Goal: Transaction & Acquisition: Purchase product/service

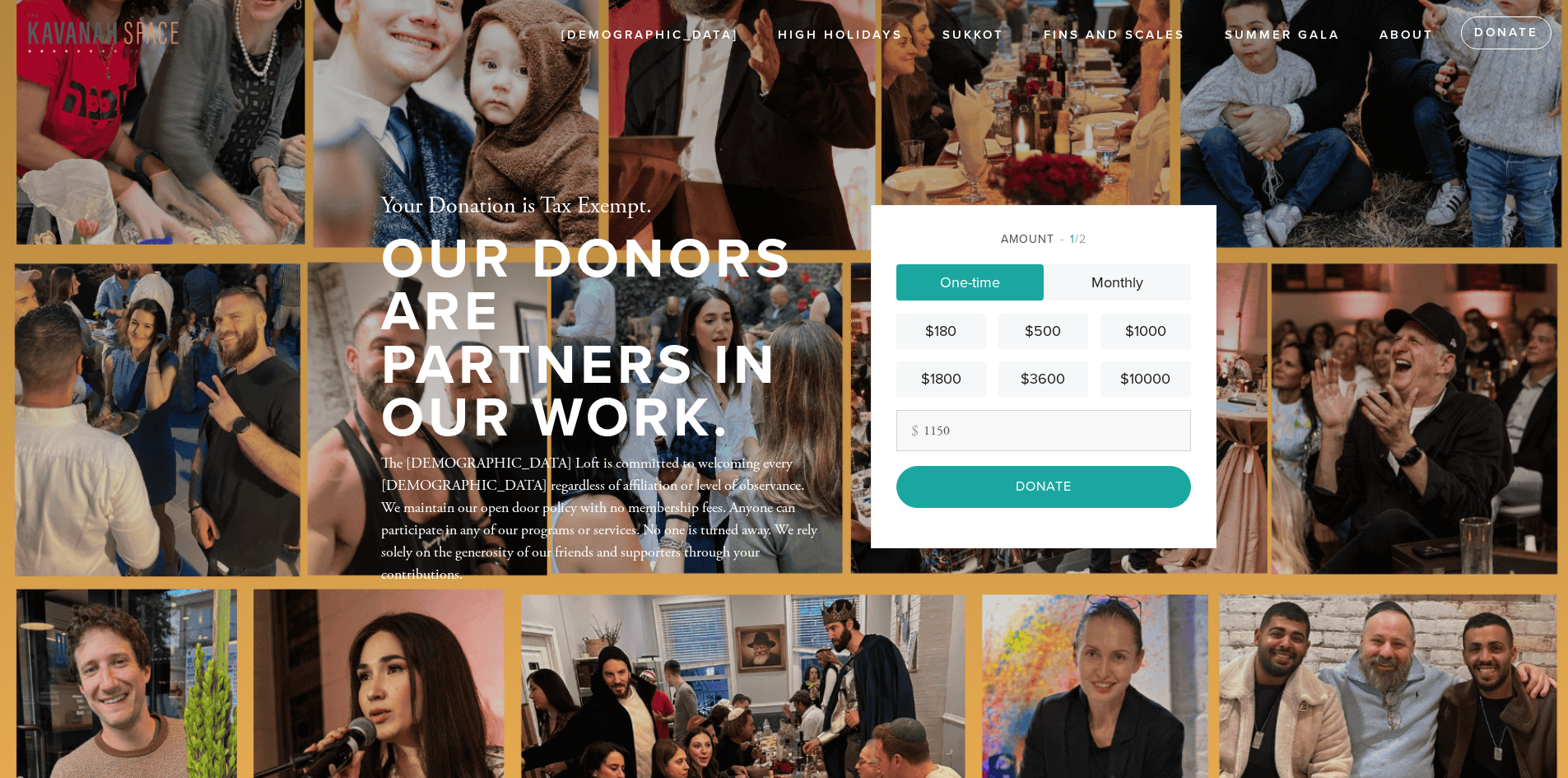
type input "1150"
click at [1196, 446] on div "Amount 1 /2 One-time Monthly $180 $500 $1000 $1800 $3600 $10000 Other Amount 11…" at bounding box center [1044, 376] width 346 height 342
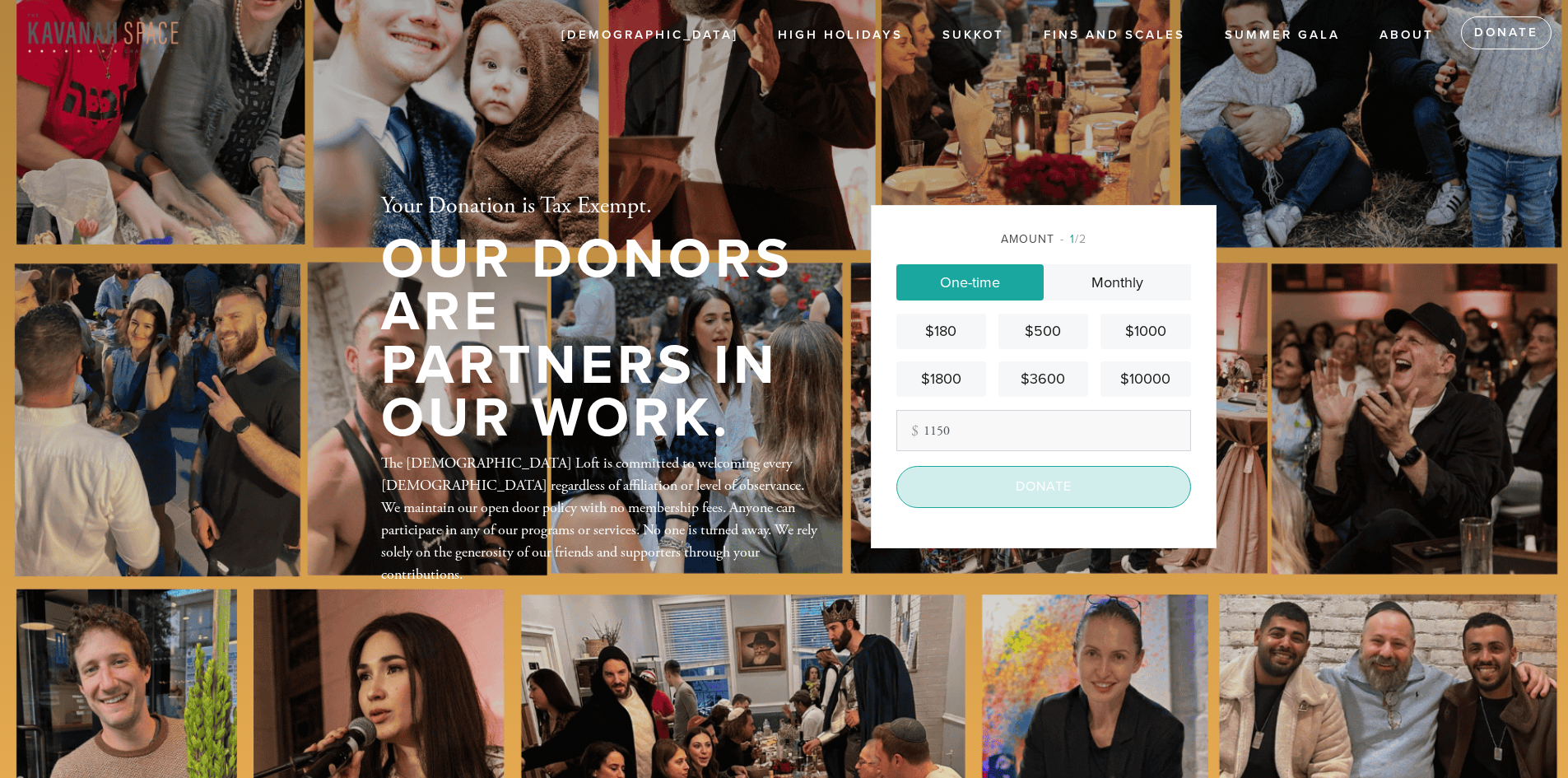
click at [1085, 488] on input "Donate" at bounding box center [1044, 486] width 295 height 41
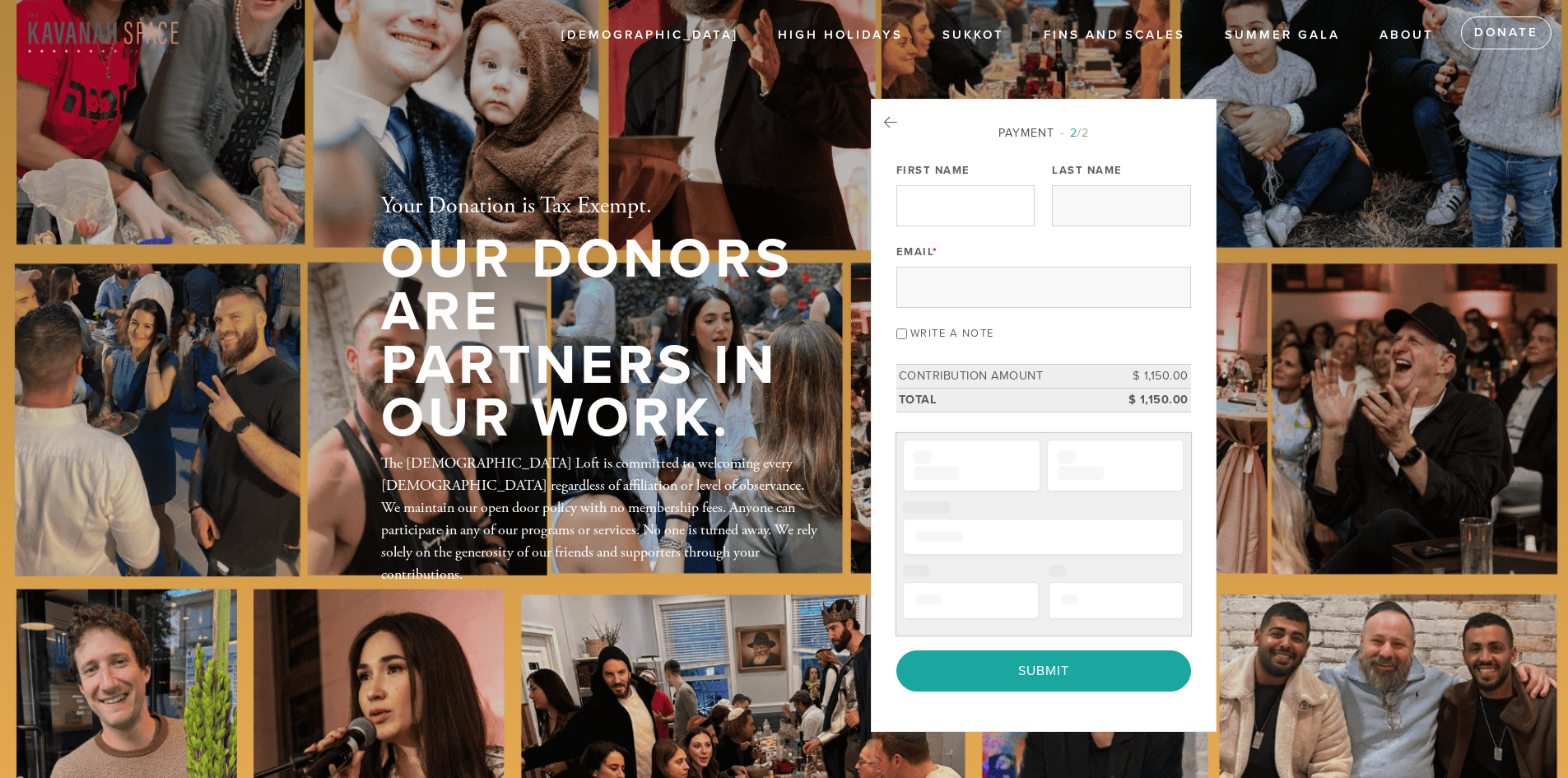
click at [958, 251] on div "Email *" at bounding box center [1044, 273] width 295 height 69
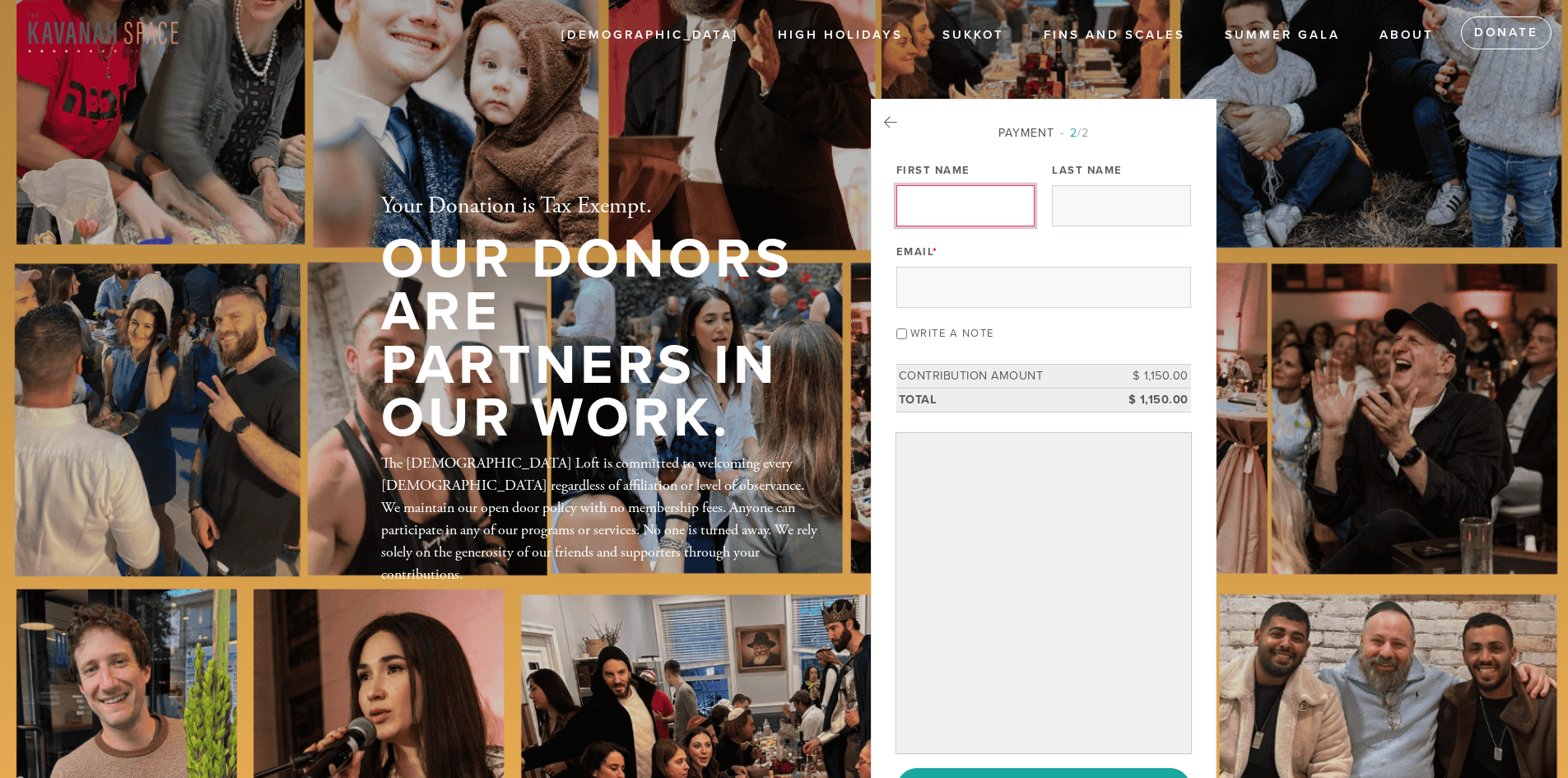
click at [958, 195] on input "First Name" at bounding box center [965, 205] width 139 height 41
type input "ryan"
type input "s"
type input "sullivan"
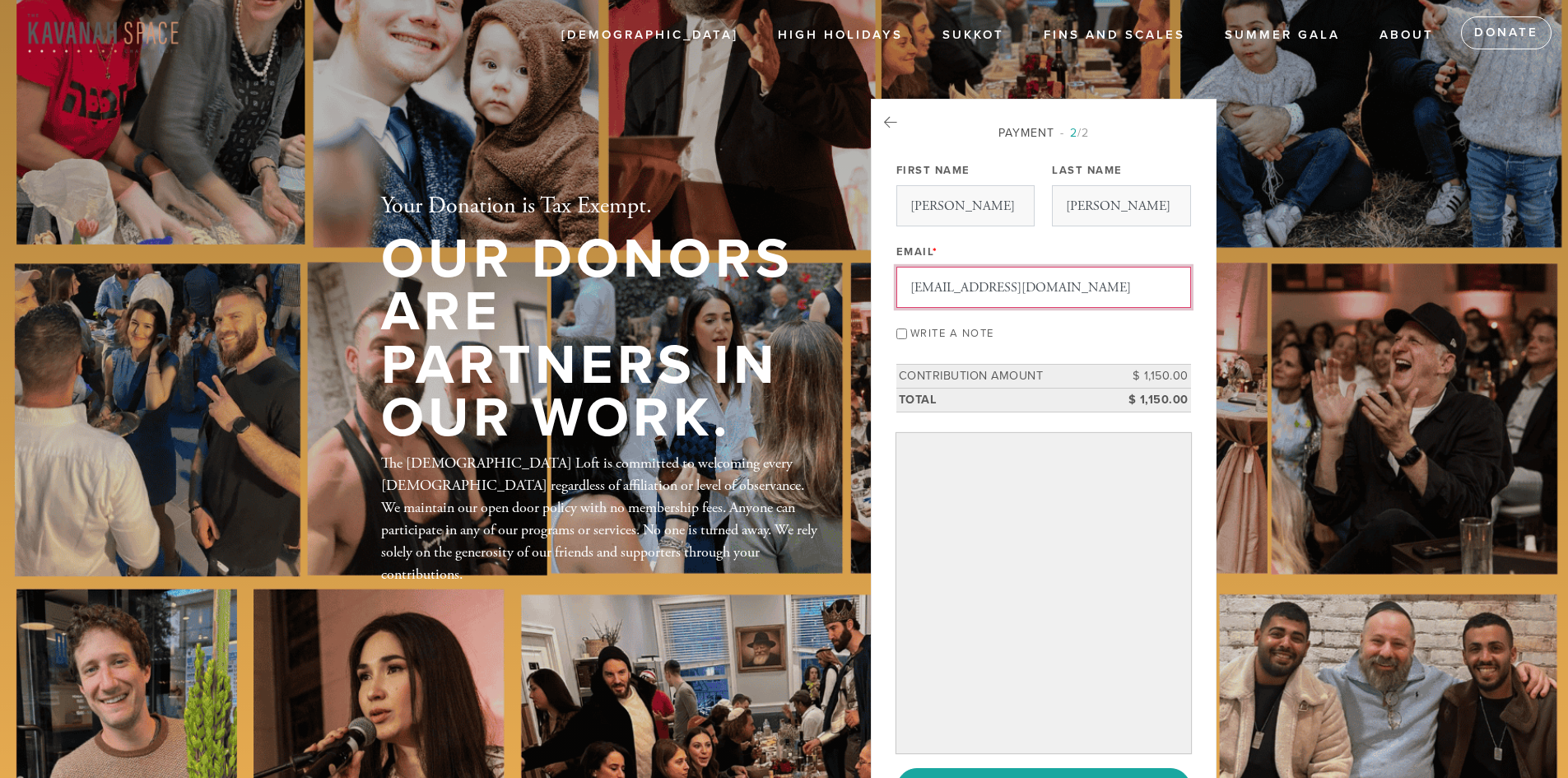
type input "rsullivan@roundtablesa.com"
click at [976, 293] on input "rsullivan@roundtablesa.com" at bounding box center [1044, 287] width 295 height 41
click at [904, 333] on input "Write a note" at bounding box center [901, 333] width 11 height 11
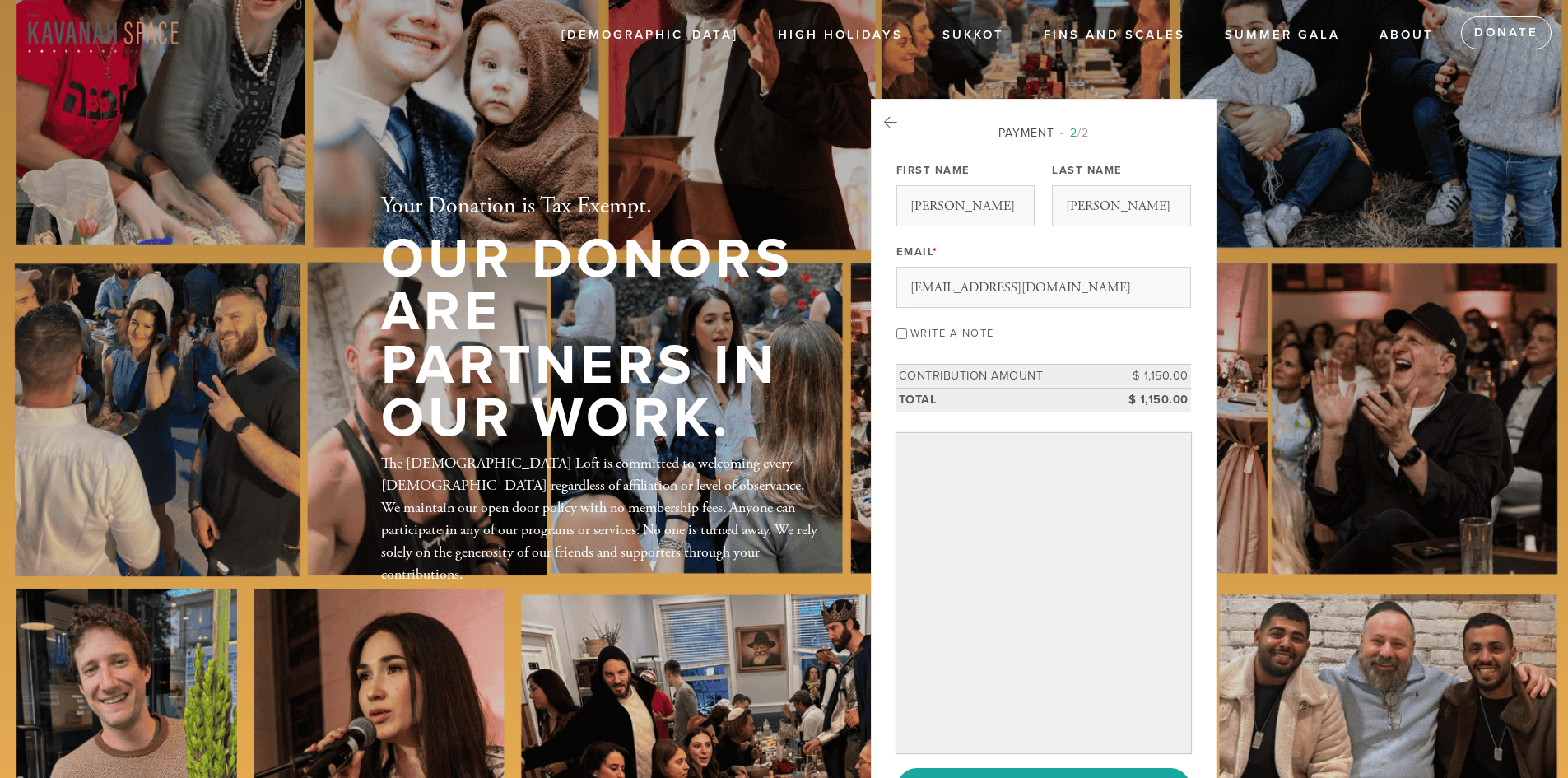
checkbox input "true"
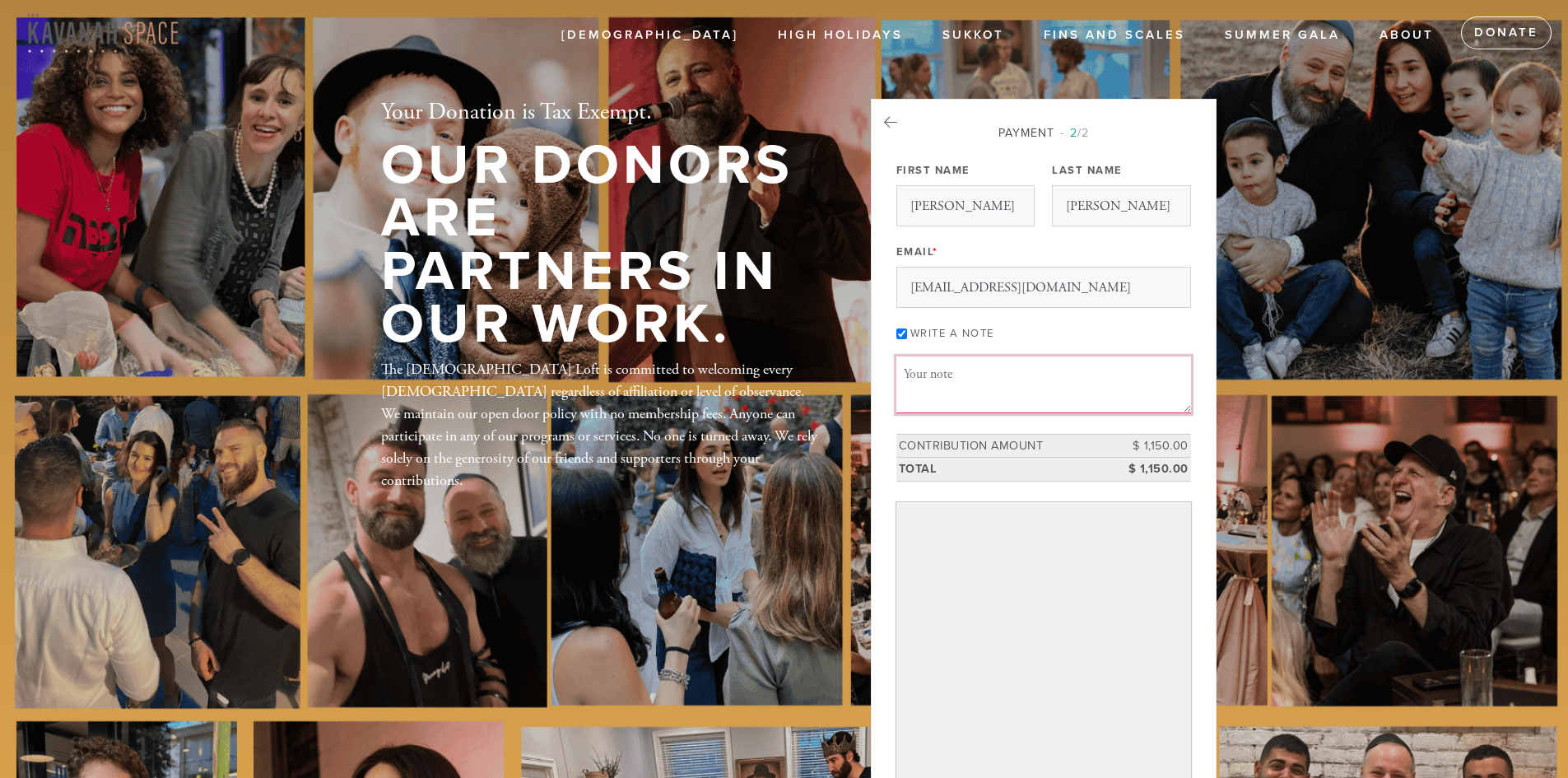
click at [976, 380] on textarea "Message or dedication" at bounding box center [1044, 385] width 295 height 56
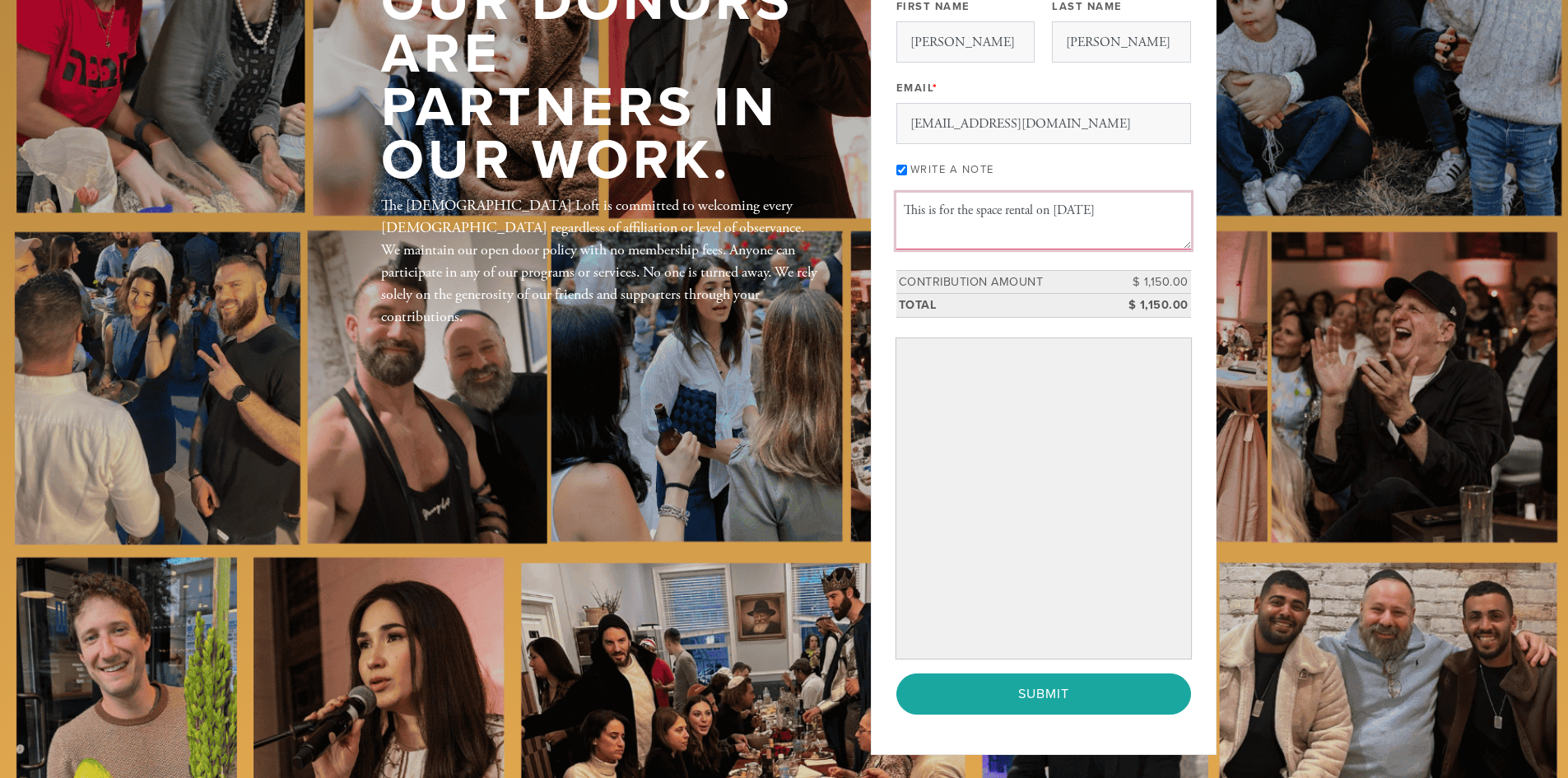
scroll to position [165, 0]
type textarea "This is for the space rental on Oct 9th"
click at [1206, 669] on div "Payment 2 /2 Payment Processor Pay Later Credit Card PayPal First Name ryan Las…" at bounding box center [1044, 344] width 346 height 820
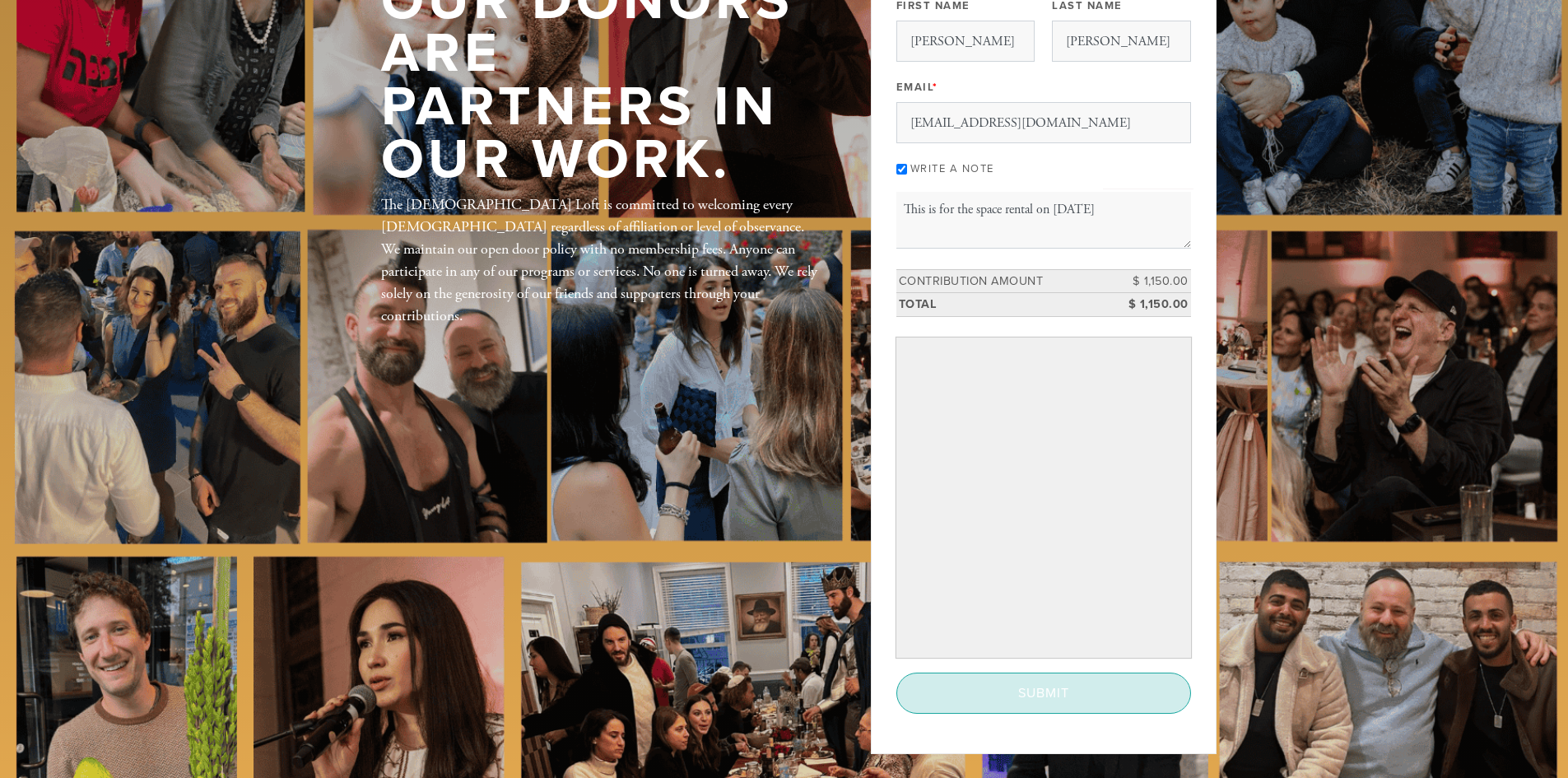
click at [1060, 692] on input "Submit" at bounding box center [1044, 693] width 295 height 41
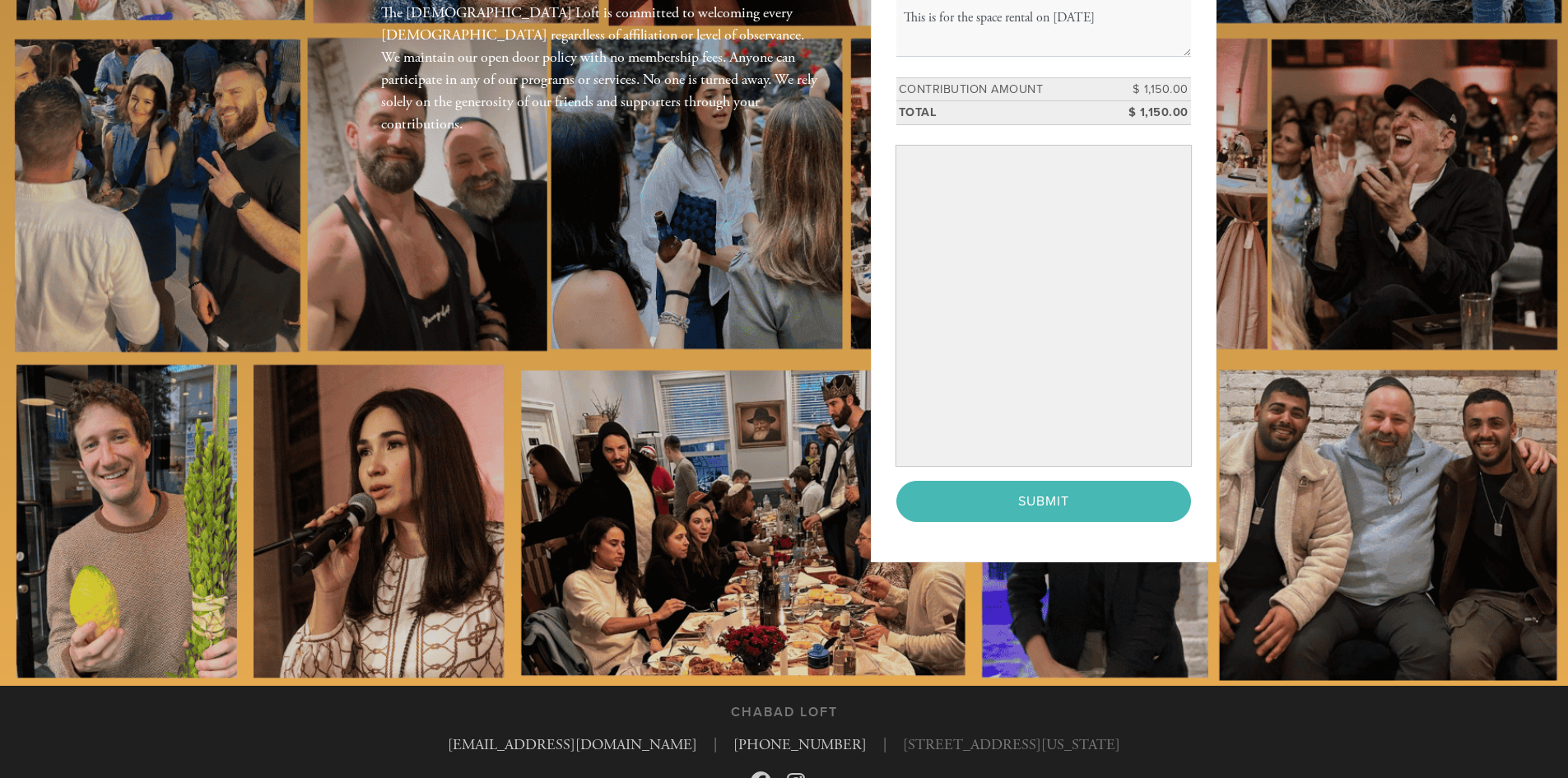
scroll to position [412, 0]
